Goal: Task Accomplishment & Management: Use online tool/utility

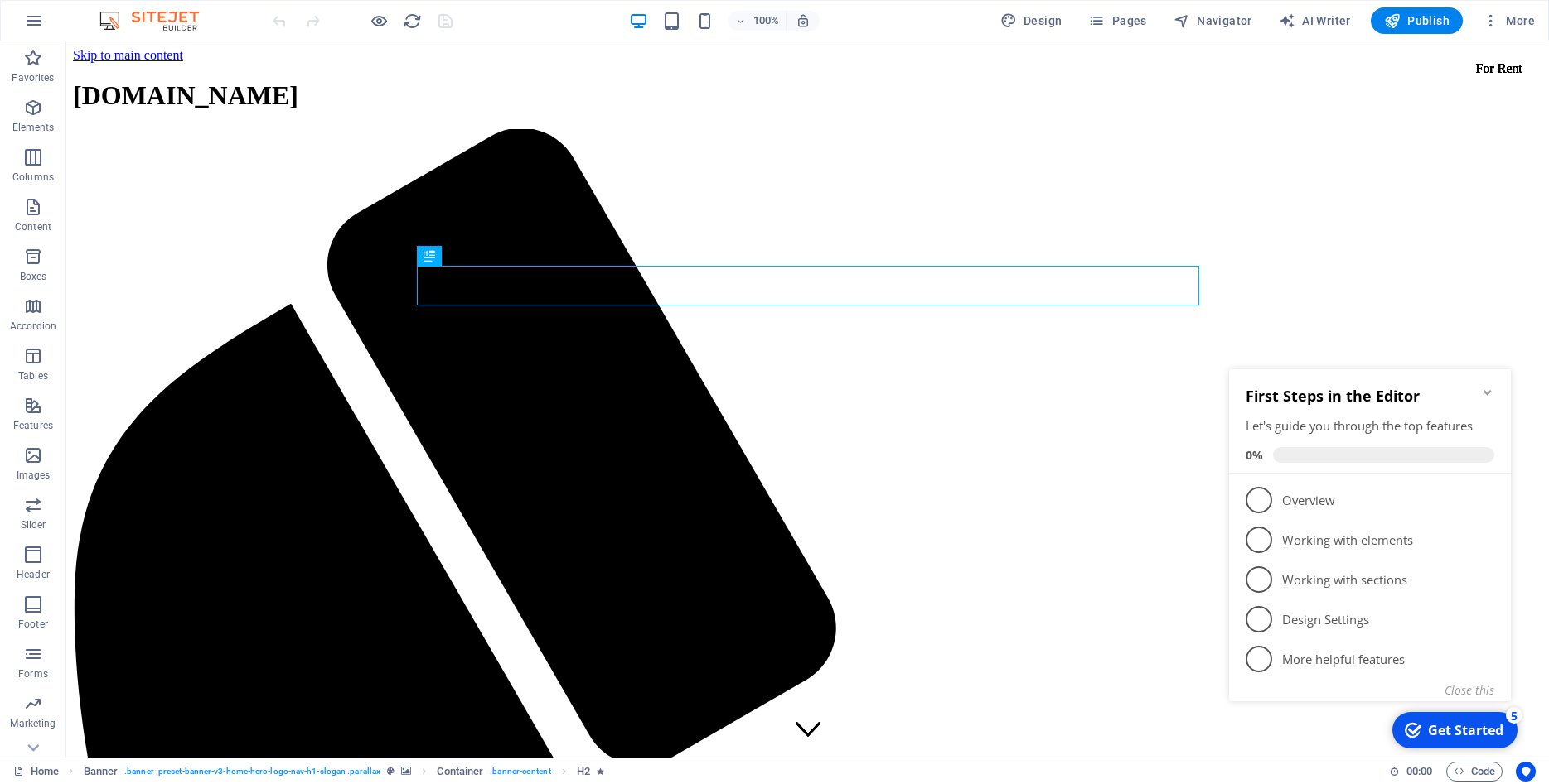
click at [1486, 391] on icon "Minimize checklist" at bounding box center [1487, 393] width 13 height 13
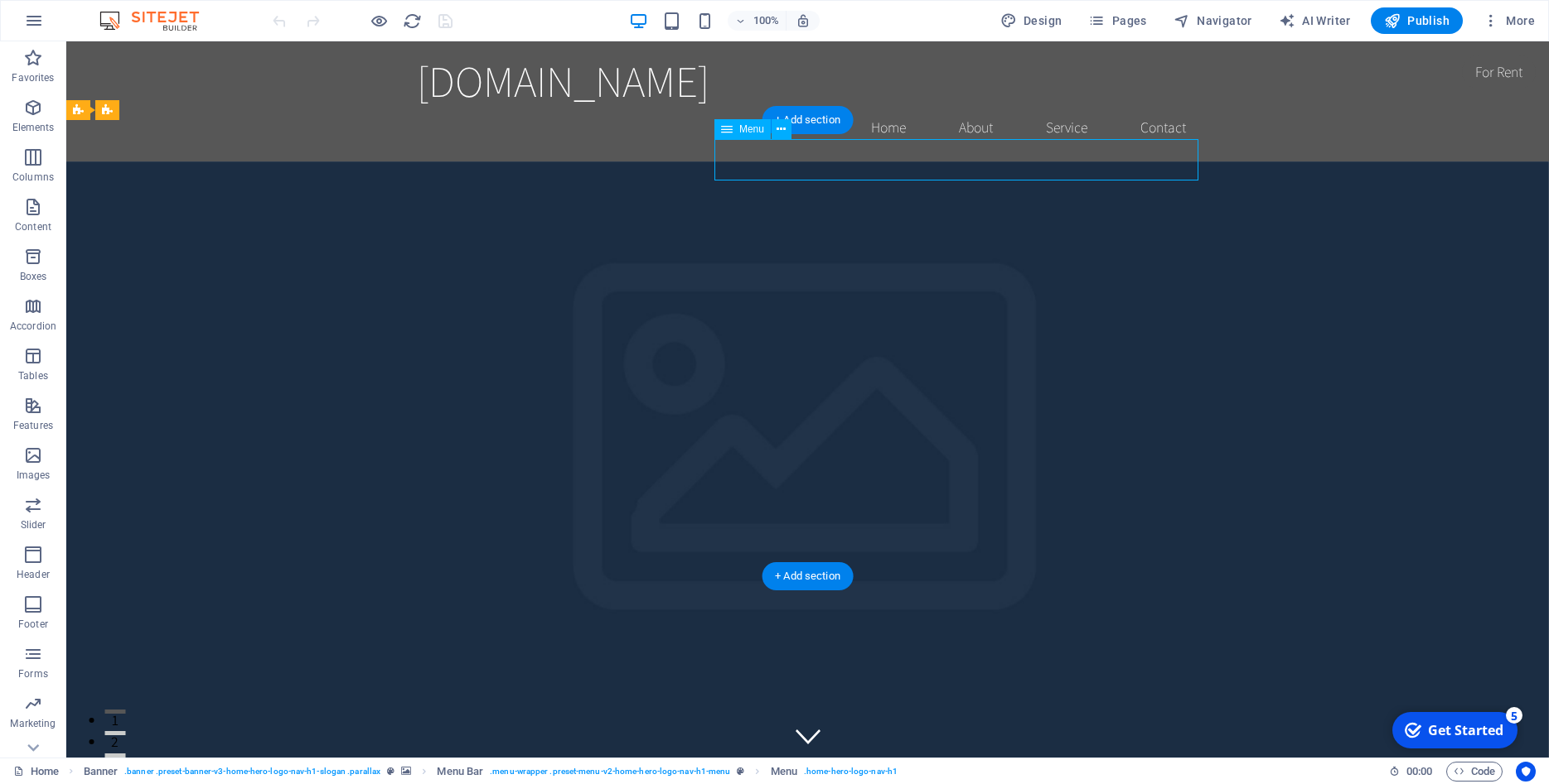
select select
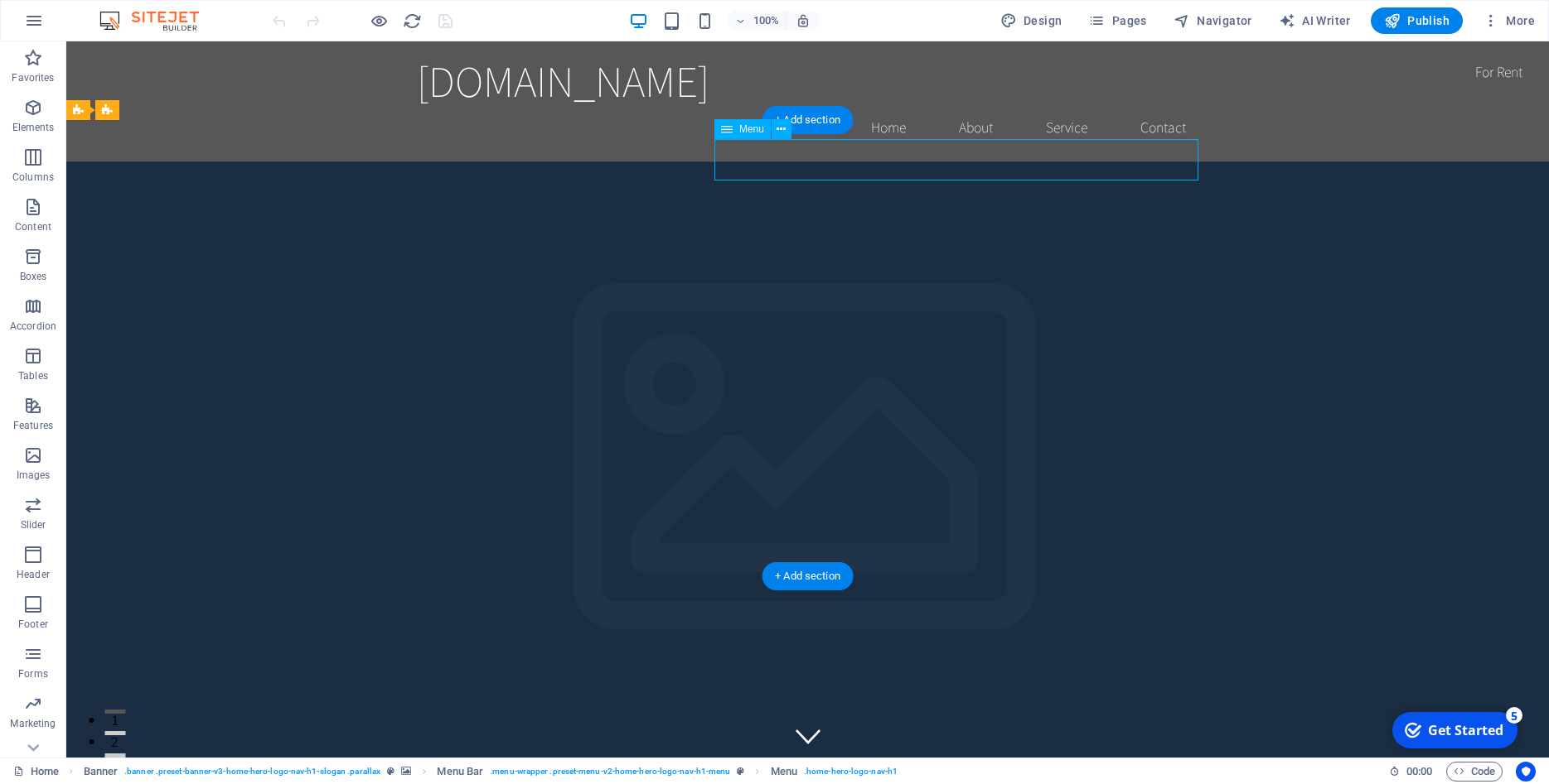
select select
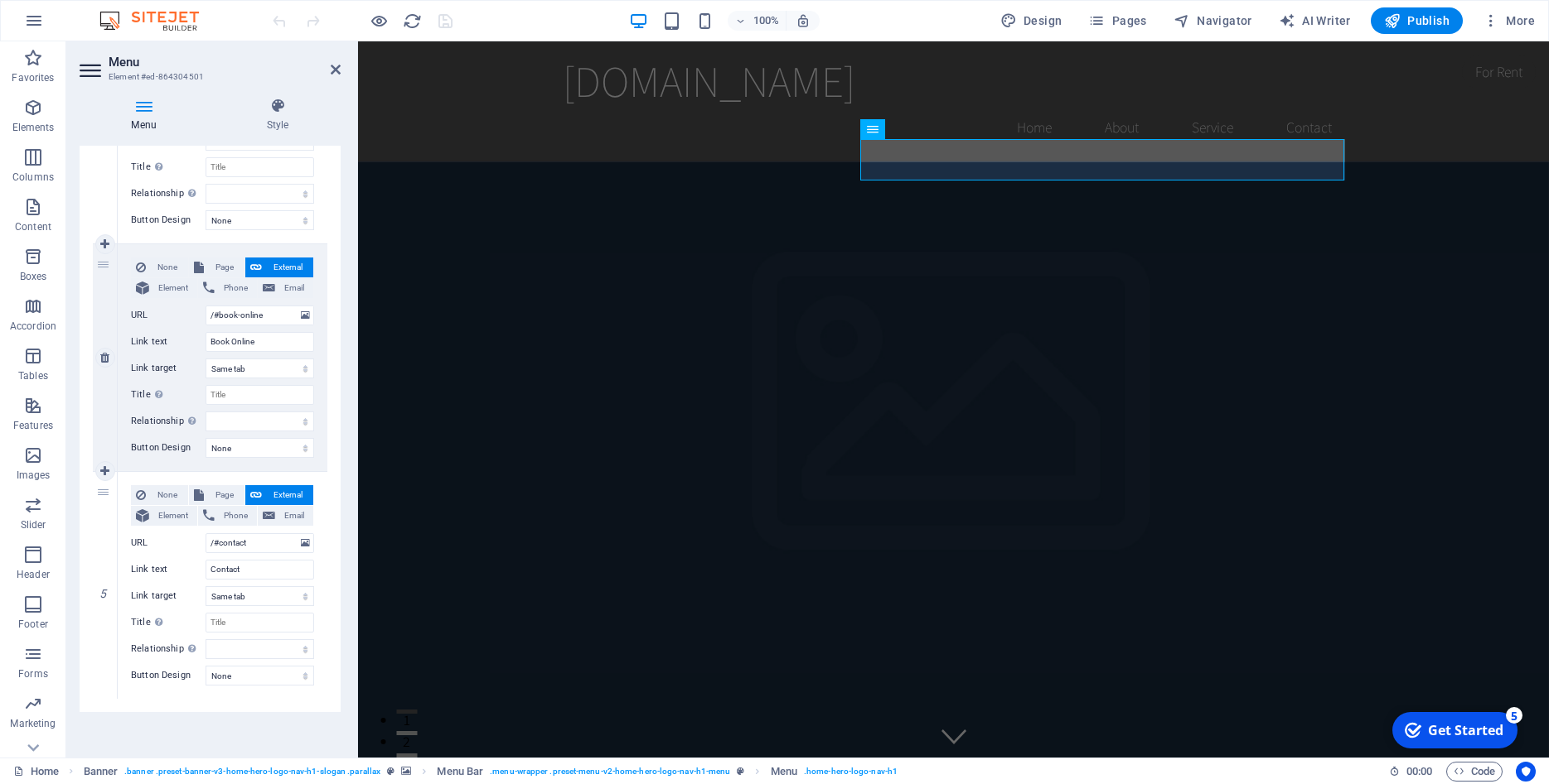
scroll to position [744, 0]
drag, startPoint x: 229, startPoint y: 342, endPoint x: 207, endPoint y: 342, distance: 22.0
click at [207, 342] on input "Book Online" at bounding box center [259, 341] width 108 height 20
type input "Pre Online"
select select
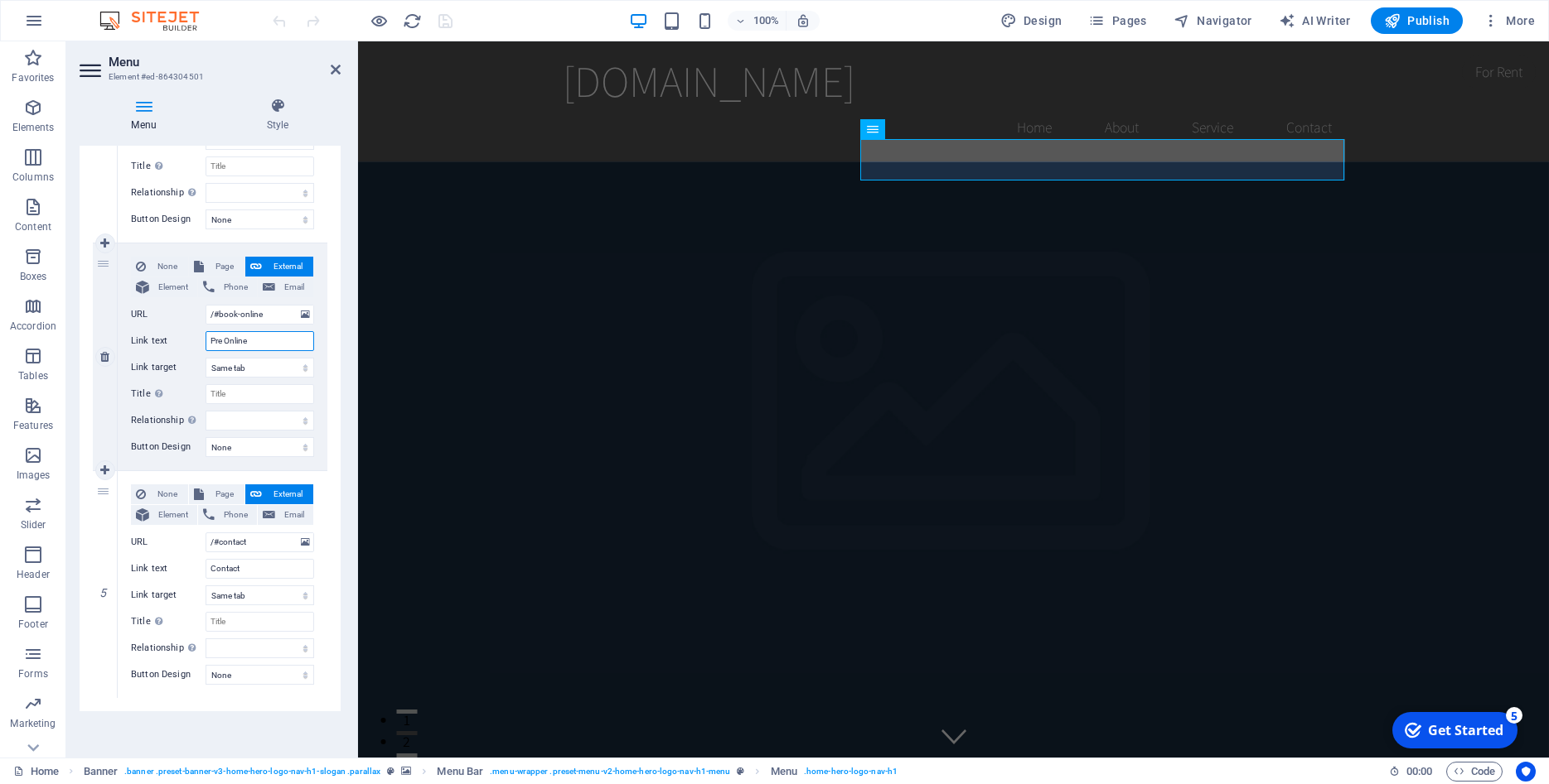
select select
type input "Pre O Online"
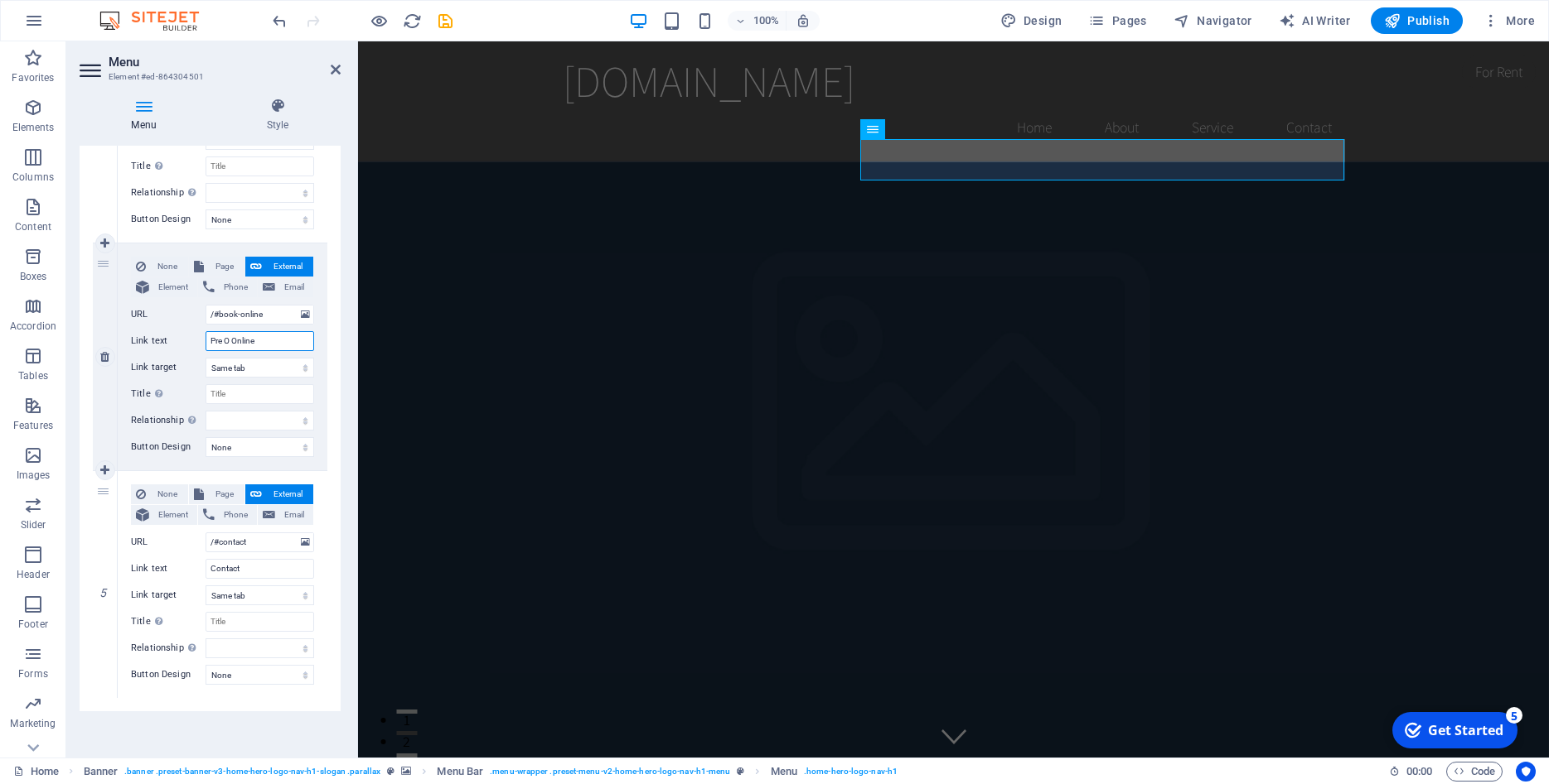
select select
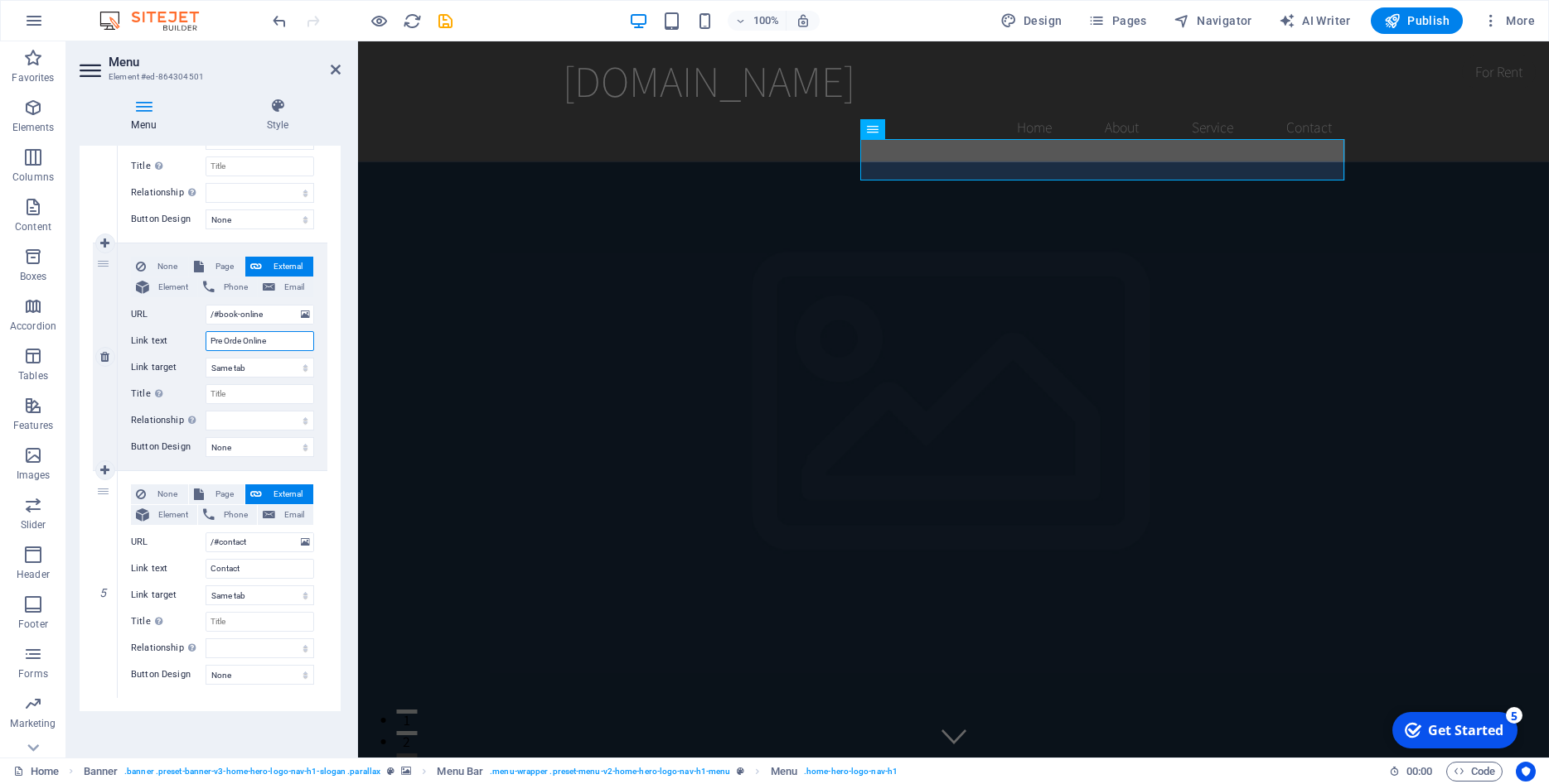
type input "Pre Order Online"
select select
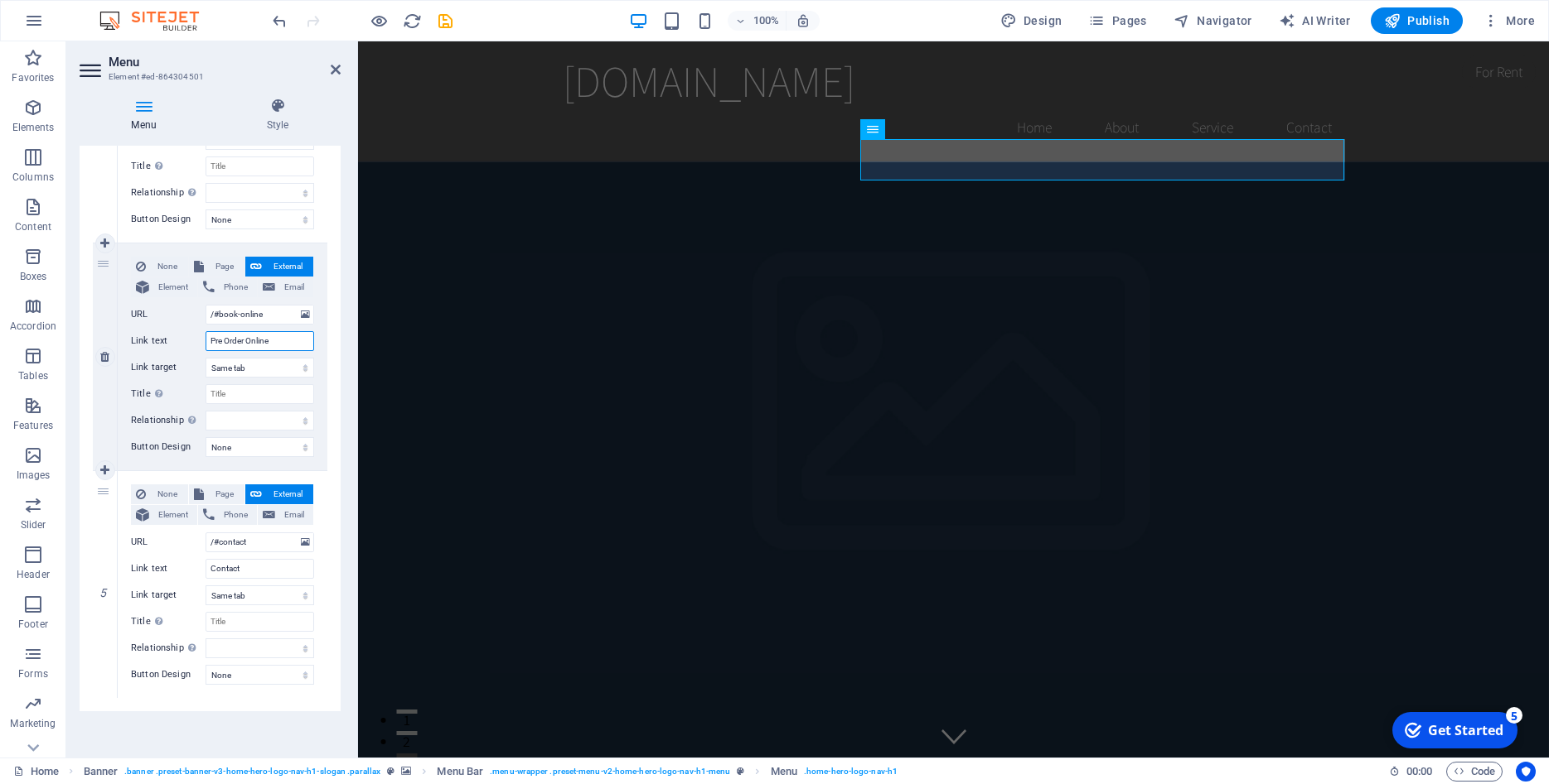
select select
type input "Pre Order Online"
click at [1421, 23] on span "Publish" at bounding box center [1416, 20] width 66 height 16
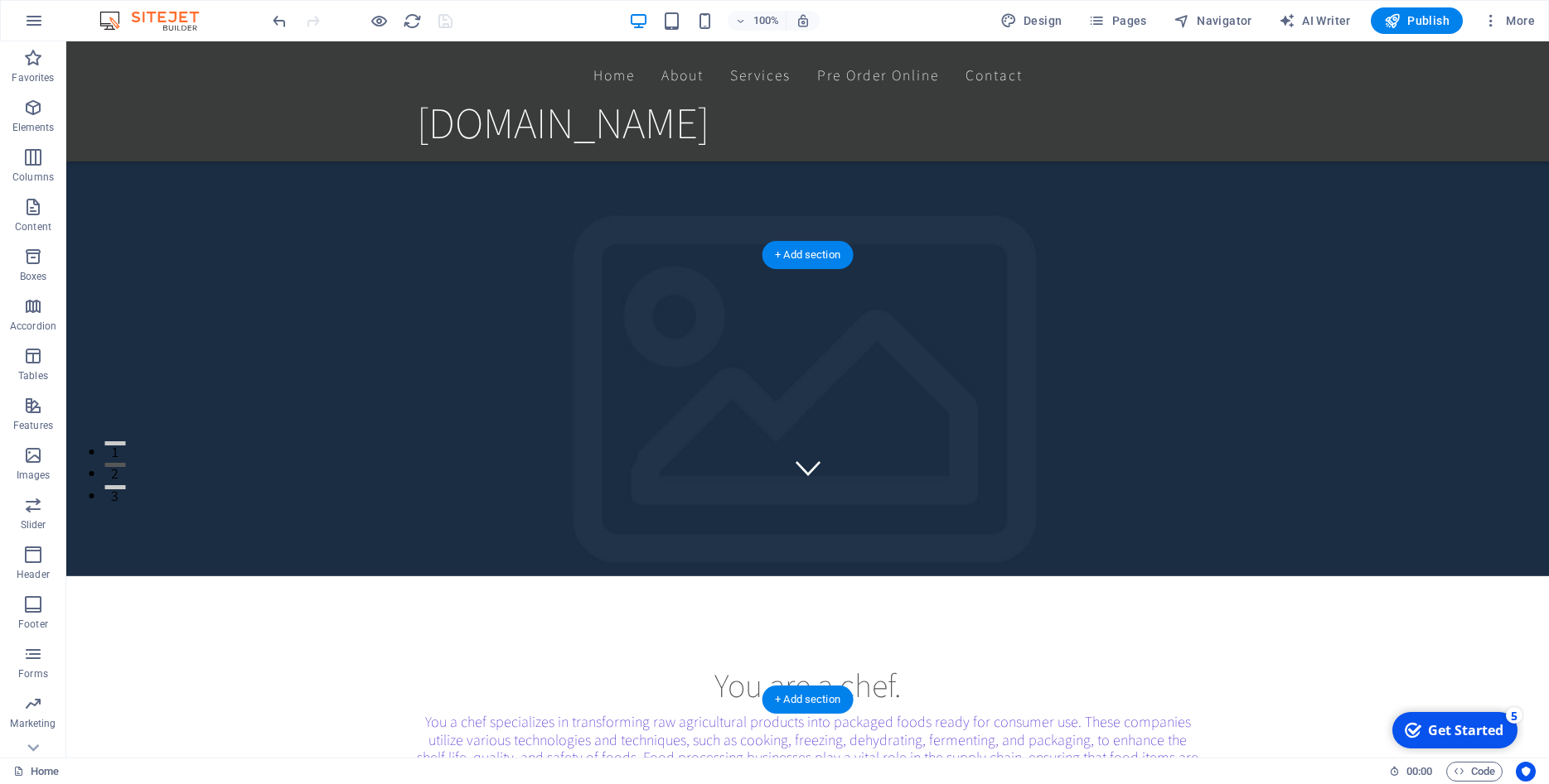
scroll to position [489, 0]
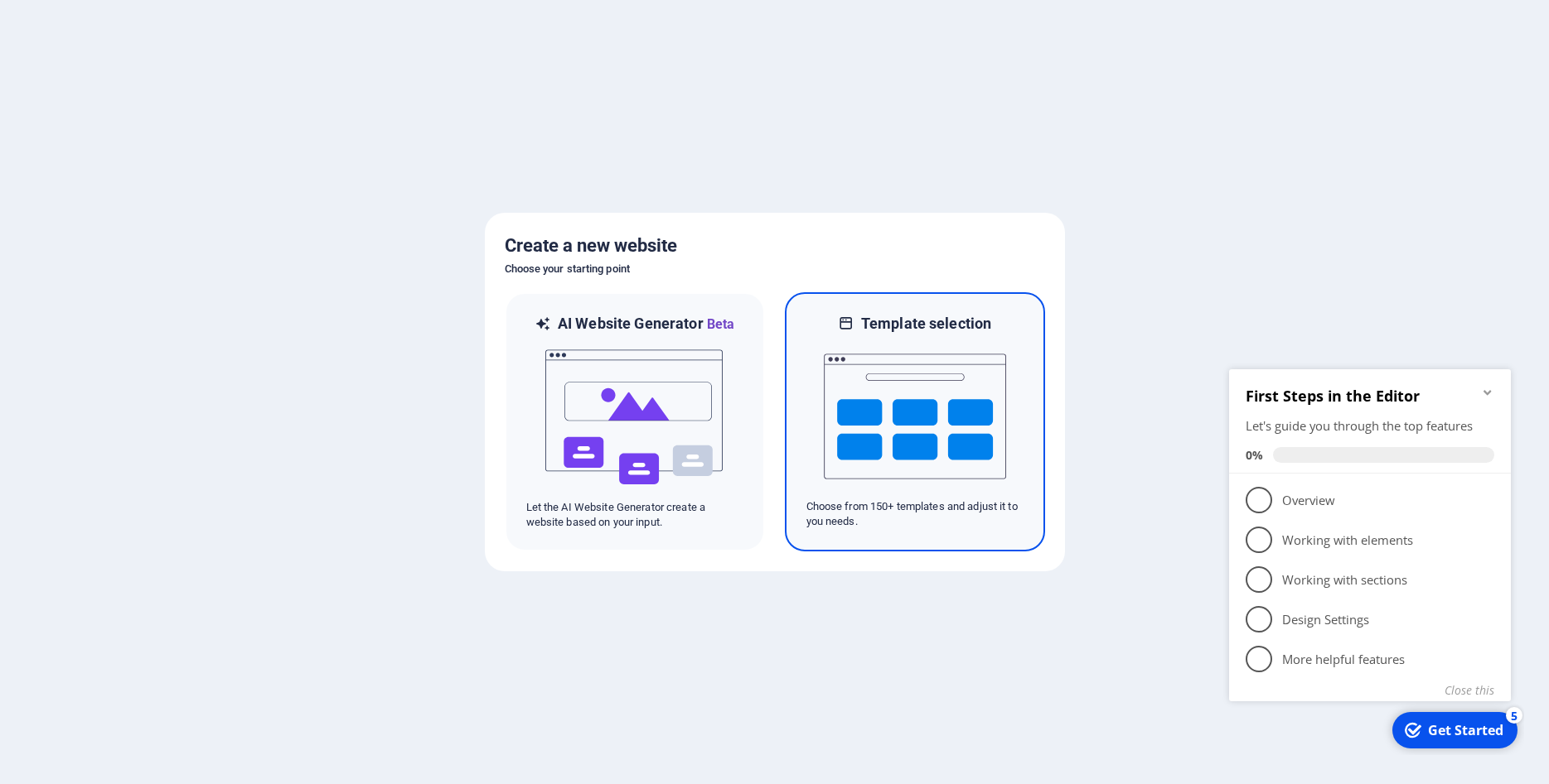
click at [920, 437] on img at bounding box center [915, 417] width 182 height 166
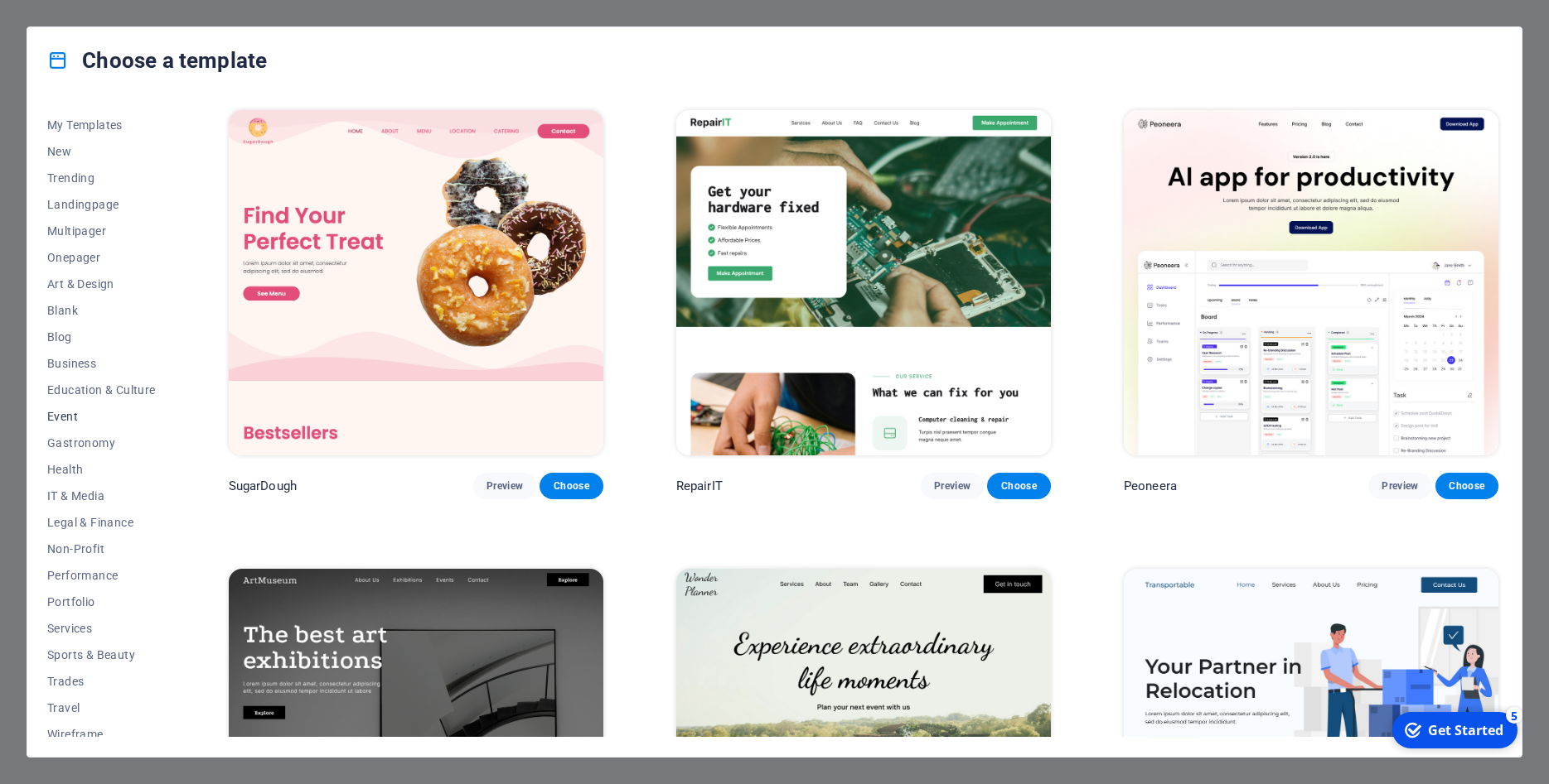
scroll to position [32, 0]
click at [428, 257] on img at bounding box center [416, 283] width 374 height 345
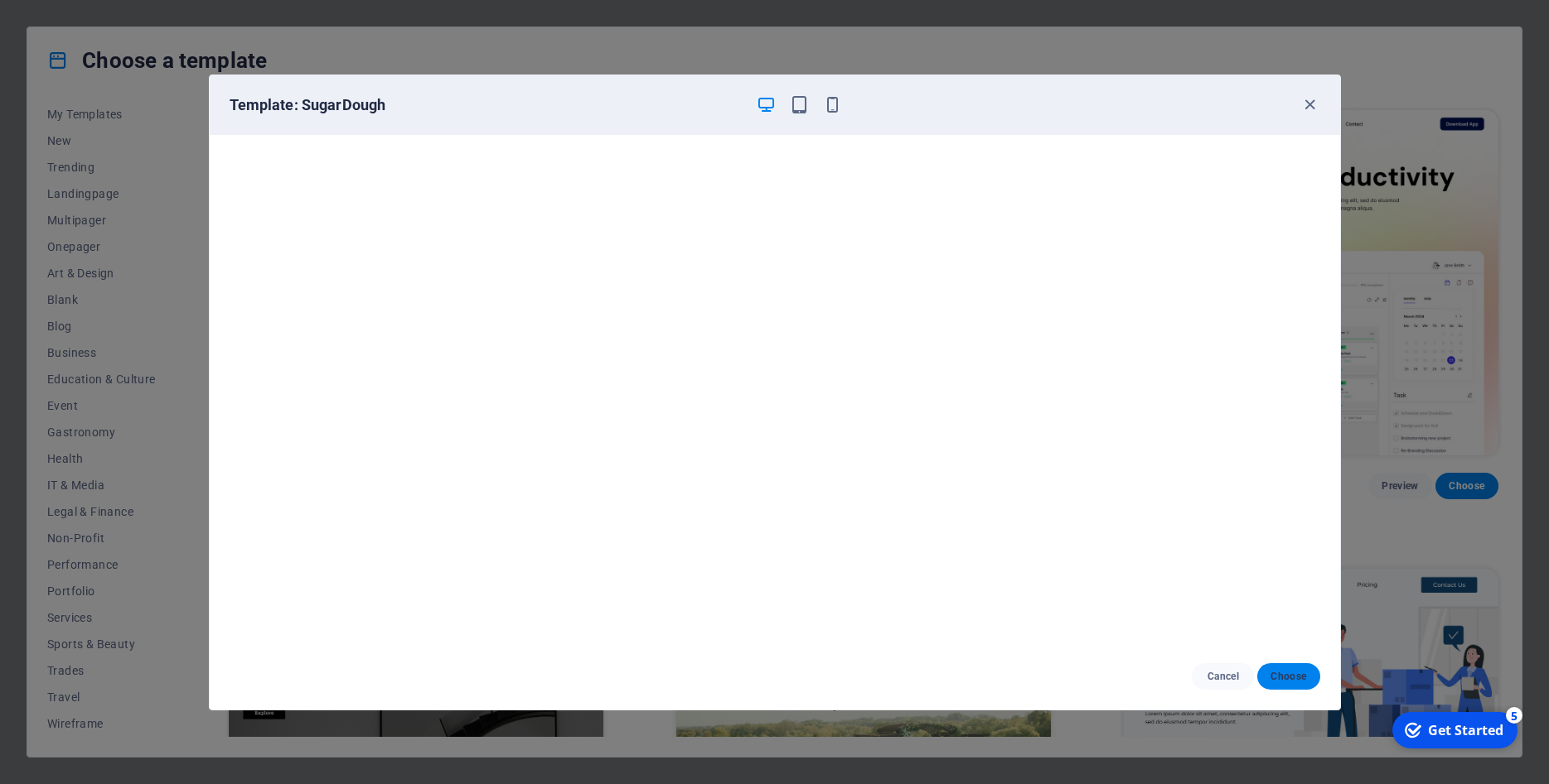
click at [1293, 675] on span "Choose" at bounding box center [1289, 677] width 36 height 13
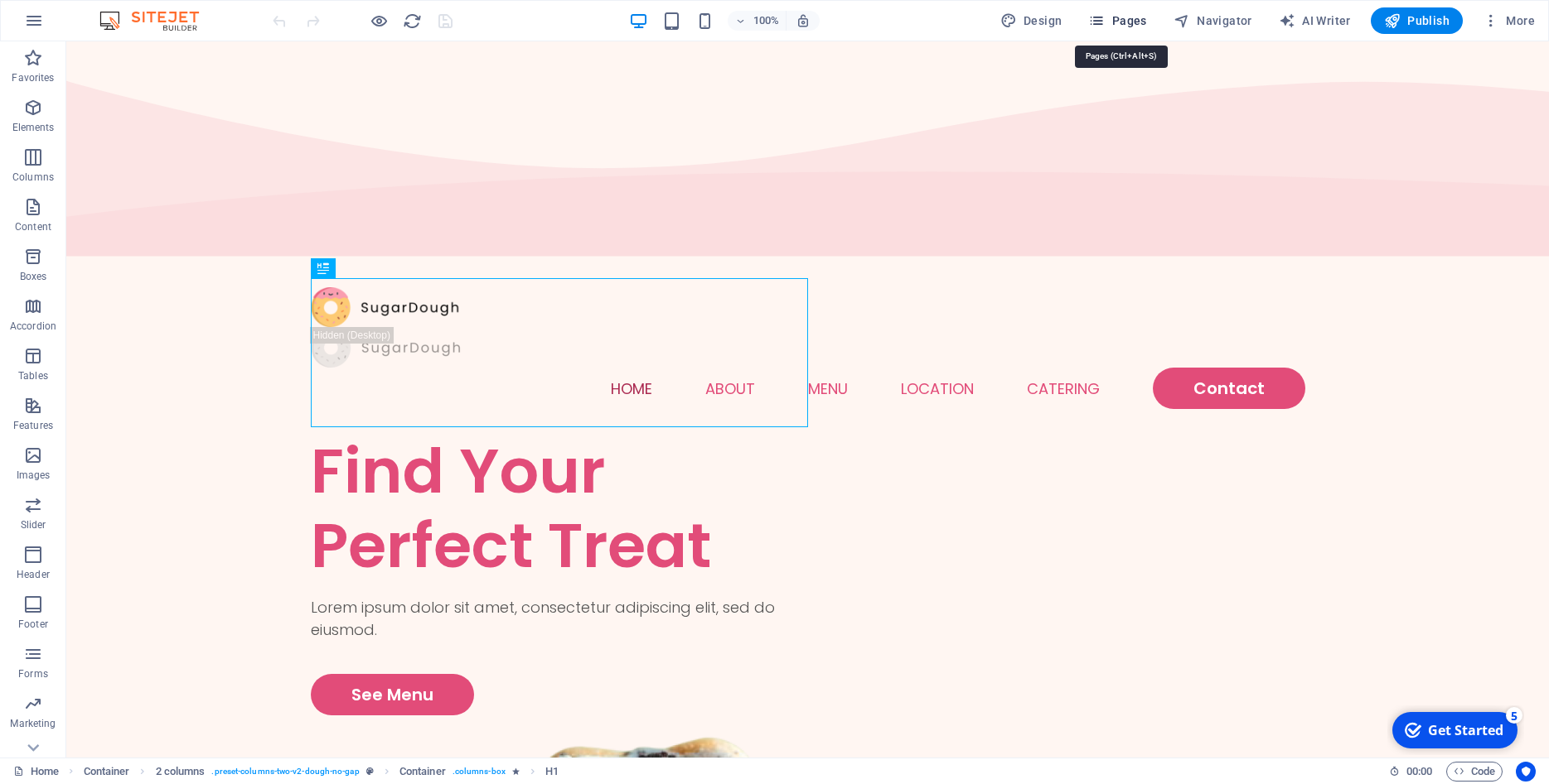
click at [1124, 23] on span "Pages" at bounding box center [1117, 20] width 58 height 16
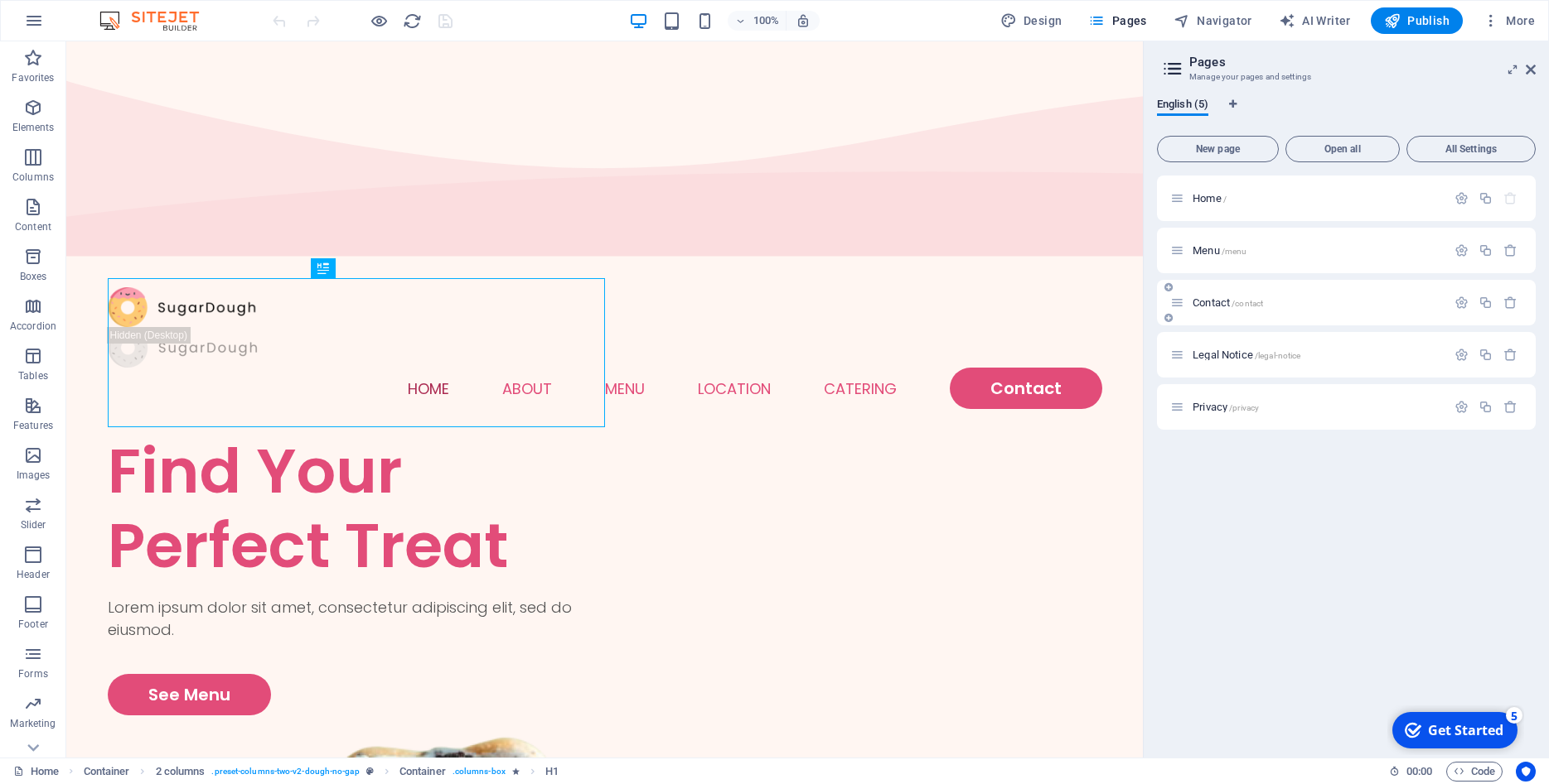
click at [1209, 294] on div "Contact /contact" at bounding box center [1308, 303] width 276 height 19
click at [1213, 296] on div "Contact /contact" at bounding box center [1308, 303] width 276 height 19
click at [1201, 249] on span "Menu /menu" at bounding box center [1219, 250] width 54 height 12
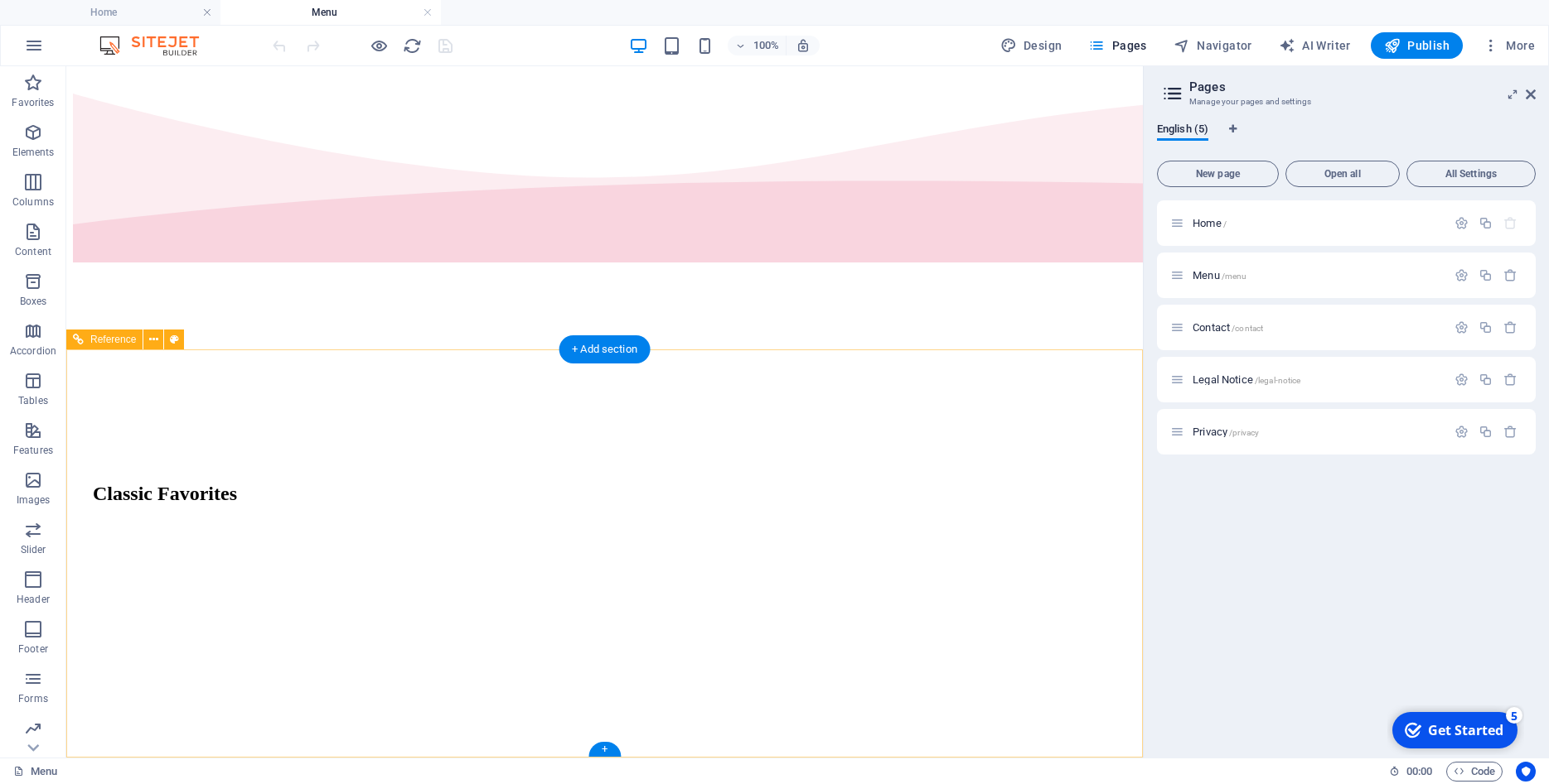
scroll to position [1623, 0]
